Goal: Task Accomplishment & Management: Manage account settings

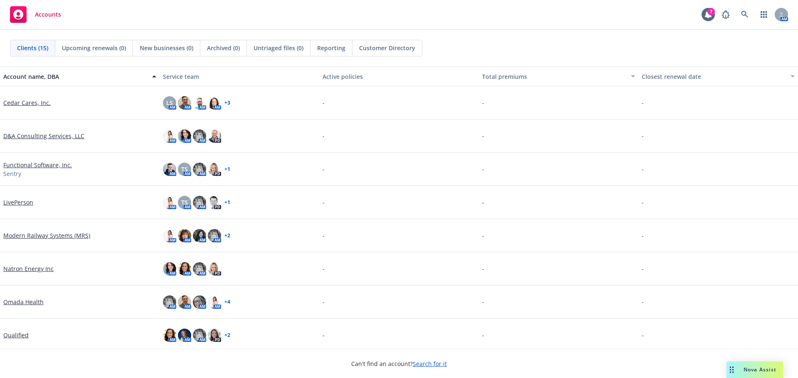
click at [426, 367] on link "Search for it" at bounding box center [429, 364] width 34 height 8
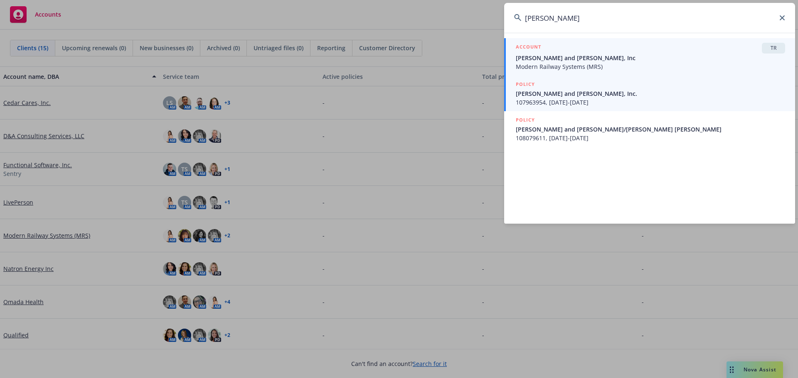
type input "[PERSON_NAME]"
click at [547, 66] on span "Modern Railway Systems (MRS)" at bounding box center [649, 66] width 269 height 9
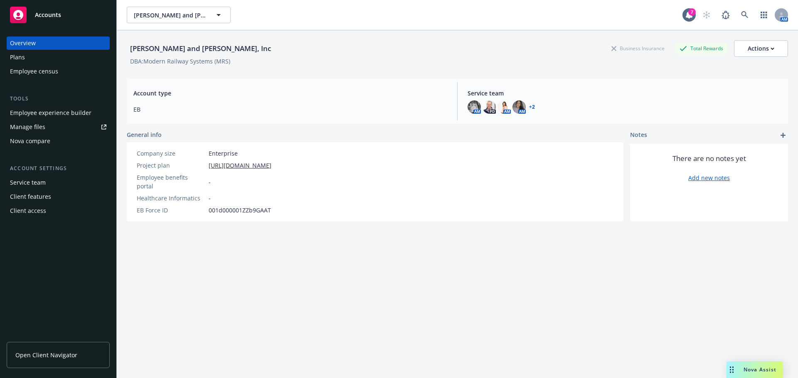
click at [33, 126] on div "Manage files" at bounding box center [27, 126] width 35 height 13
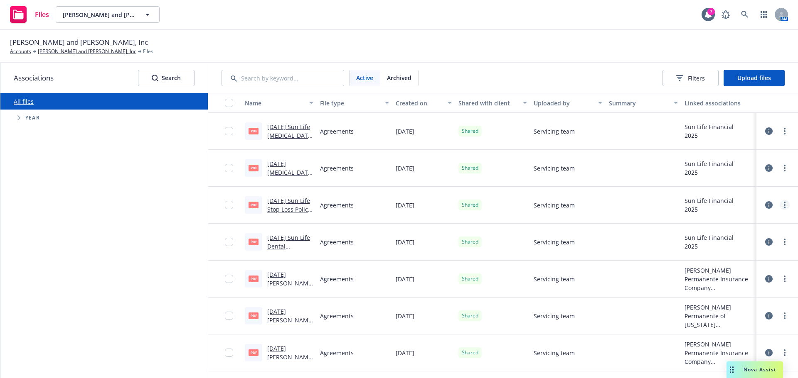
click at [779, 205] on link "more" at bounding box center [784, 205] width 10 height 10
click at [725, 238] on link "Archive" at bounding box center [741, 239] width 83 height 17
click at [743, 76] on span "Upload files" at bounding box center [754, 78] width 34 height 8
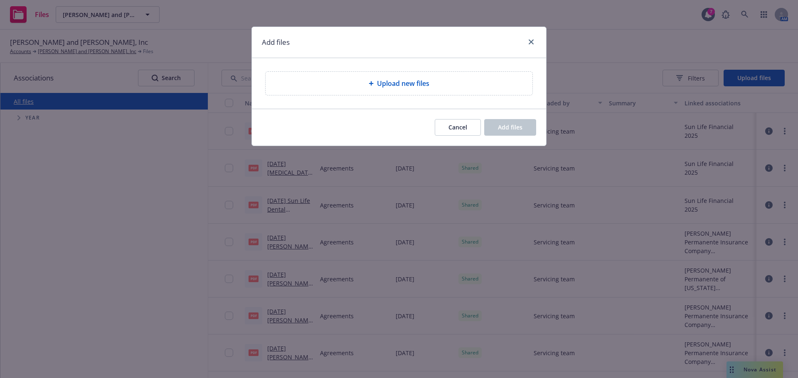
click at [392, 82] on span "Upload new files" at bounding box center [403, 84] width 52 height 10
click at [398, 90] on div "Upload new files" at bounding box center [398, 83] width 267 height 23
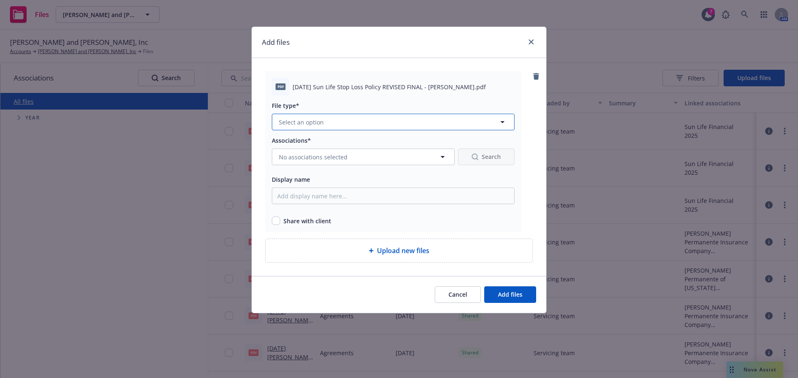
click at [364, 125] on button "Select an option" at bounding box center [393, 122] width 243 height 17
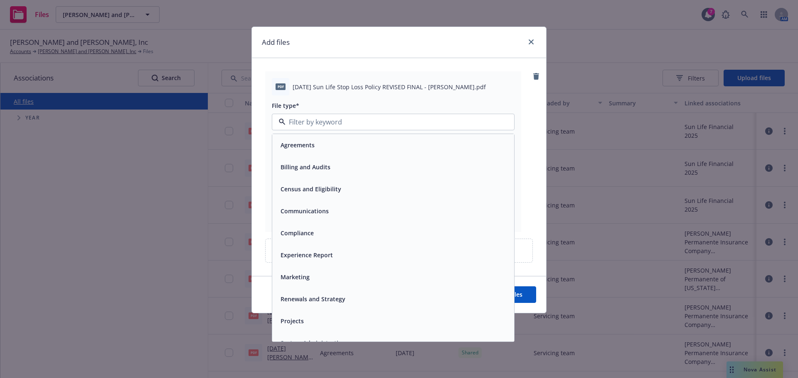
click at [309, 145] on span "Agreements" at bounding box center [297, 145] width 34 height 9
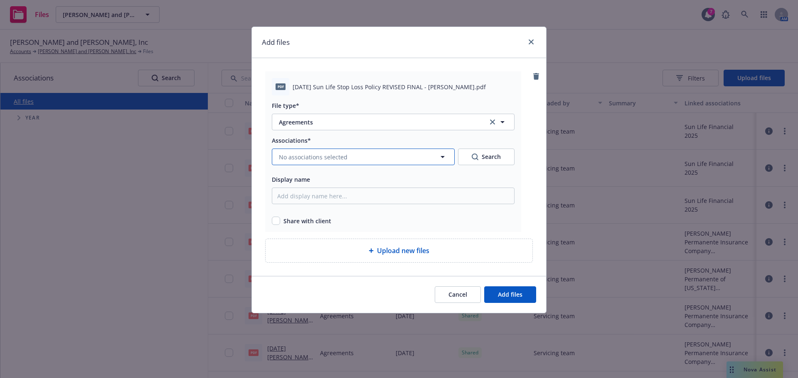
click at [321, 158] on span "No associations selected" at bounding box center [313, 157] width 69 height 9
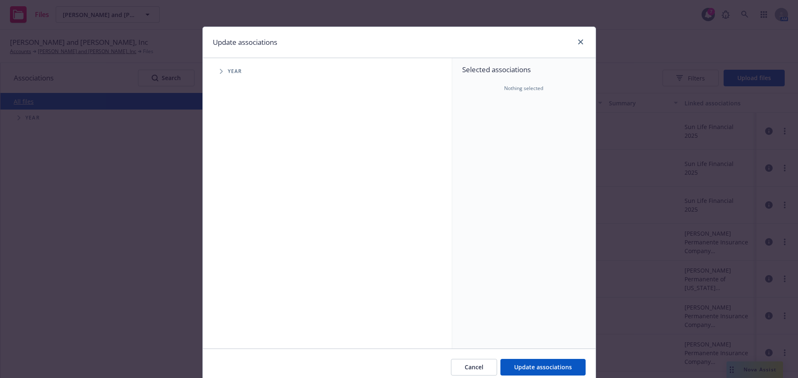
click at [220, 69] on icon "Tree Example" at bounding box center [221, 71] width 3 height 5
click at [238, 185] on input "Tree Example" at bounding box center [242, 185] width 8 height 8
checkbox input "true"
click at [230, 187] on span "Tree Example" at bounding box center [231, 185] width 13 height 13
click at [241, 204] on icon "Tree Example" at bounding box center [242, 203] width 3 height 5
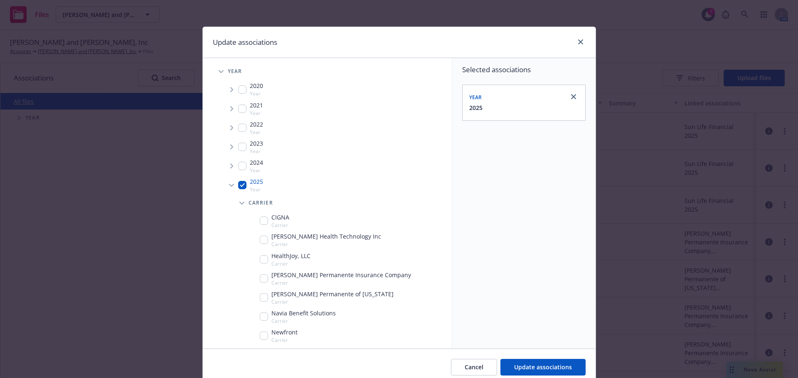
scroll to position [117, 0]
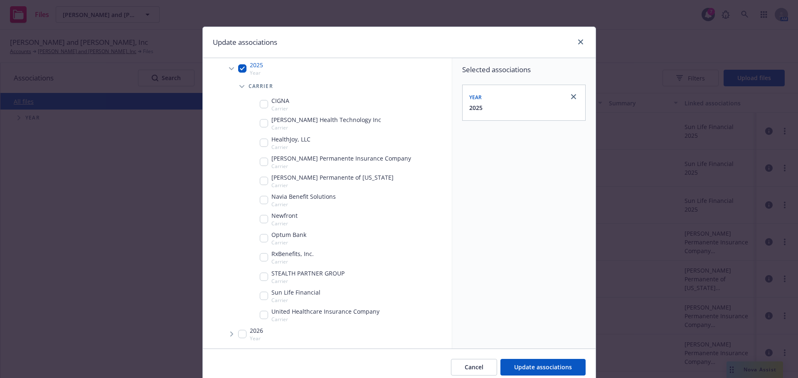
click at [262, 297] on input "Tree Example" at bounding box center [264, 296] width 8 height 8
checkbox input "true"
click at [519, 368] on span "Update associations" at bounding box center [543, 367] width 58 height 8
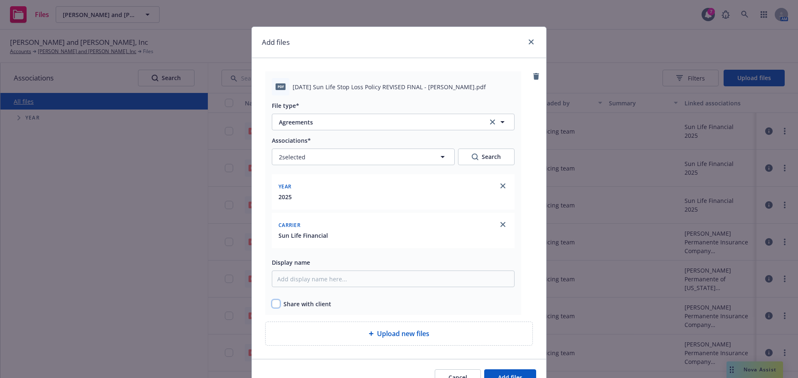
click at [272, 302] on input "checkbox" at bounding box center [276, 304] width 8 height 8
checkbox input "true"
click at [508, 376] on span "Add files" at bounding box center [510, 378] width 25 height 8
